Goal: Find specific page/section: Find specific page/section

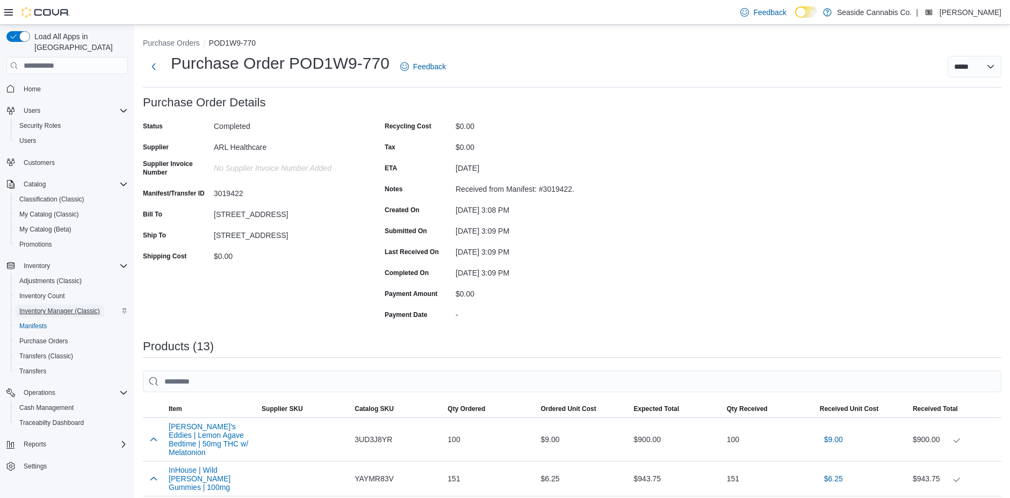
click at [55, 307] on span "Inventory Manager (Classic)" at bounding box center [59, 311] width 81 height 9
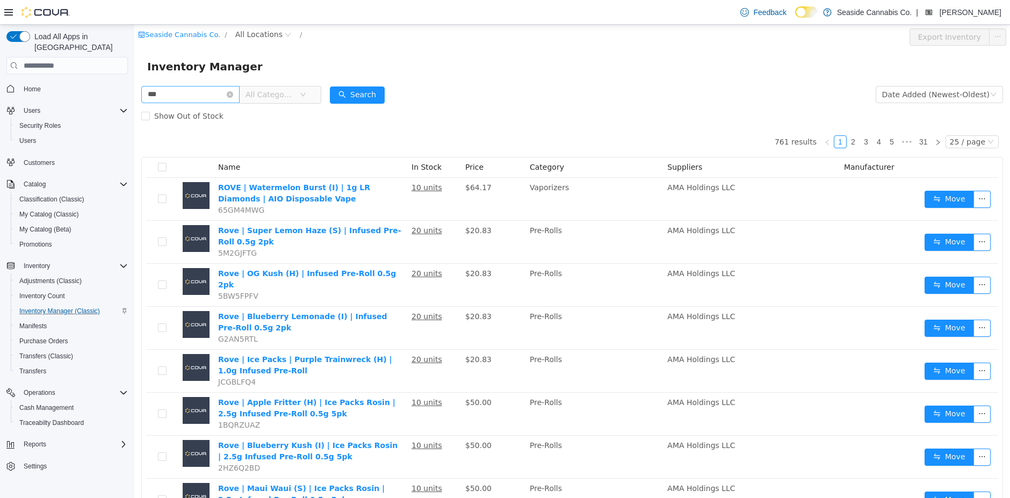
type input "***"
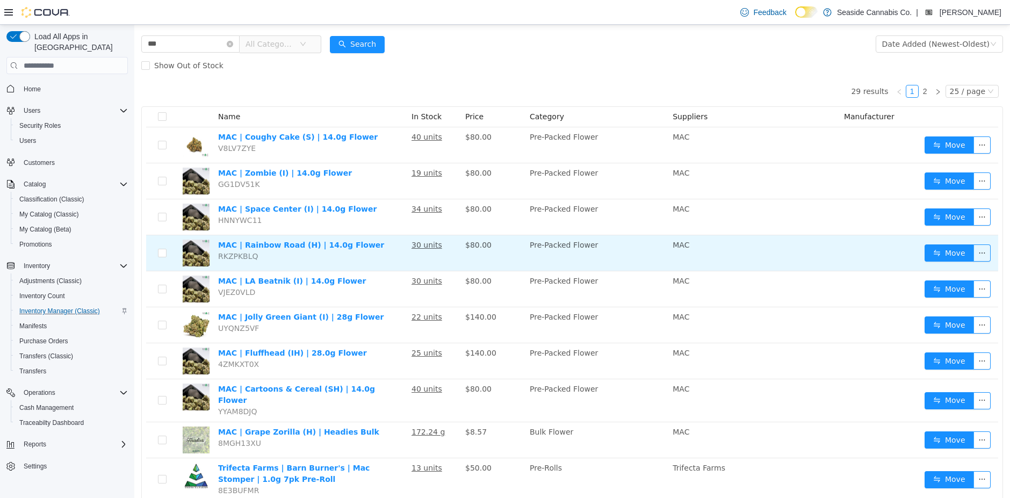
scroll to position [21, 0]
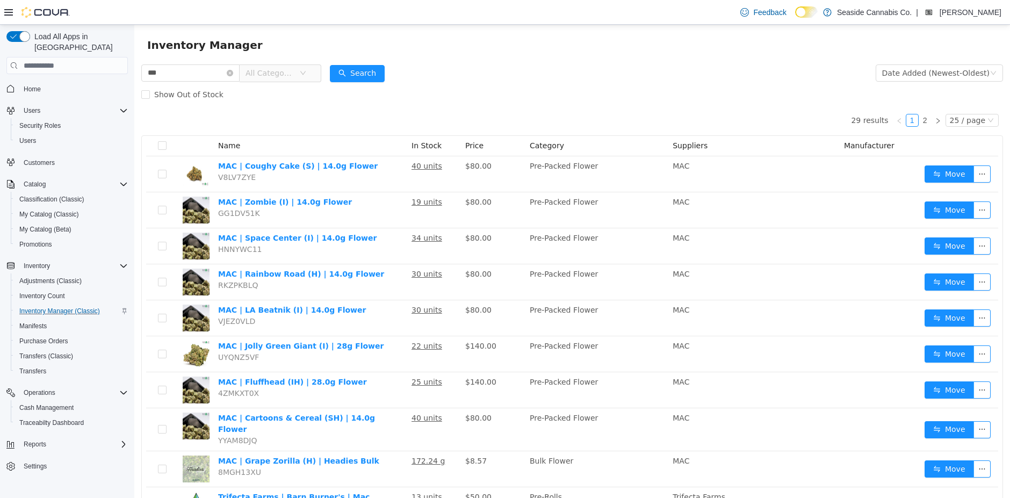
click at [436, 146] on span "In Stock" at bounding box center [427, 145] width 30 height 9
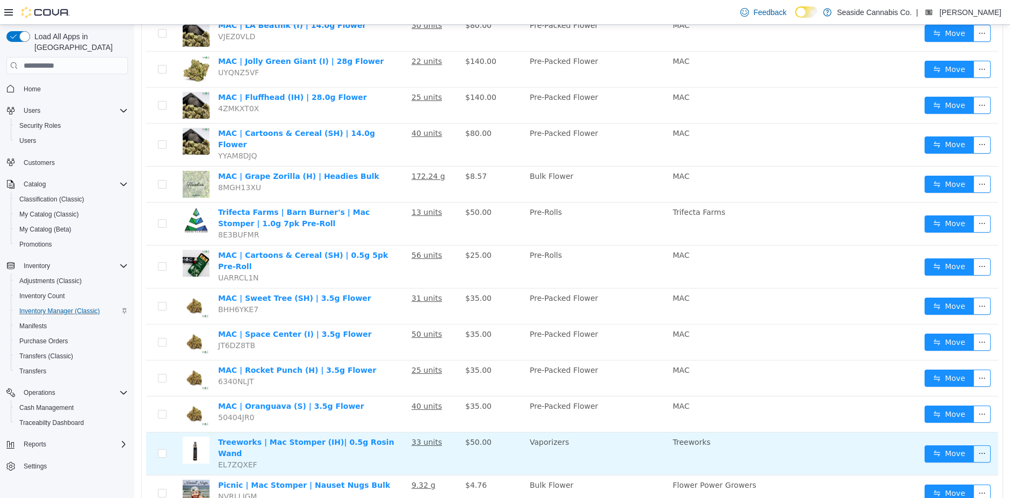
scroll to position [0, 0]
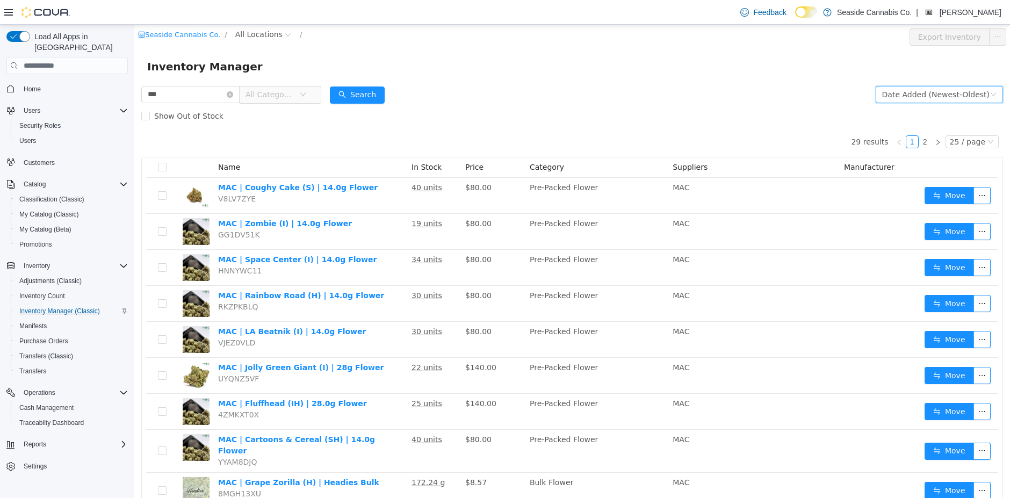
click at [956, 95] on div "Date Added (Newest-Oldest)" at bounding box center [936, 95] width 107 height 16
click at [928, 118] on li "Alphabetical (A-Z)" at bounding box center [943, 116] width 121 height 17
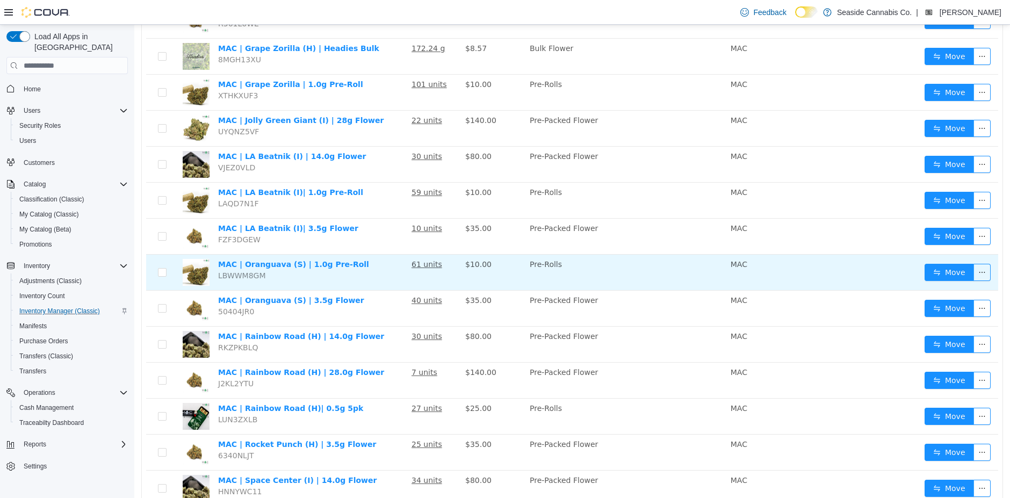
scroll to position [408, 0]
